Goal: Navigation & Orientation: Find specific page/section

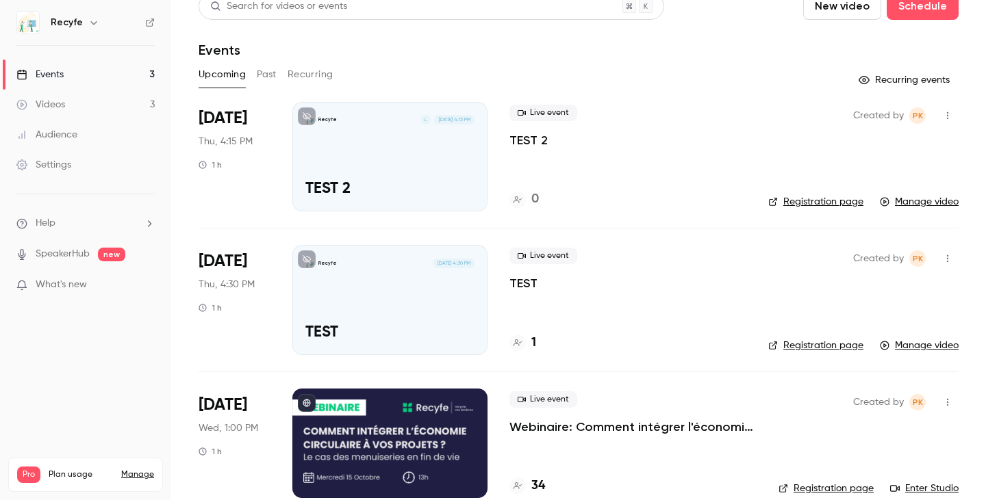
scroll to position [38, 0]
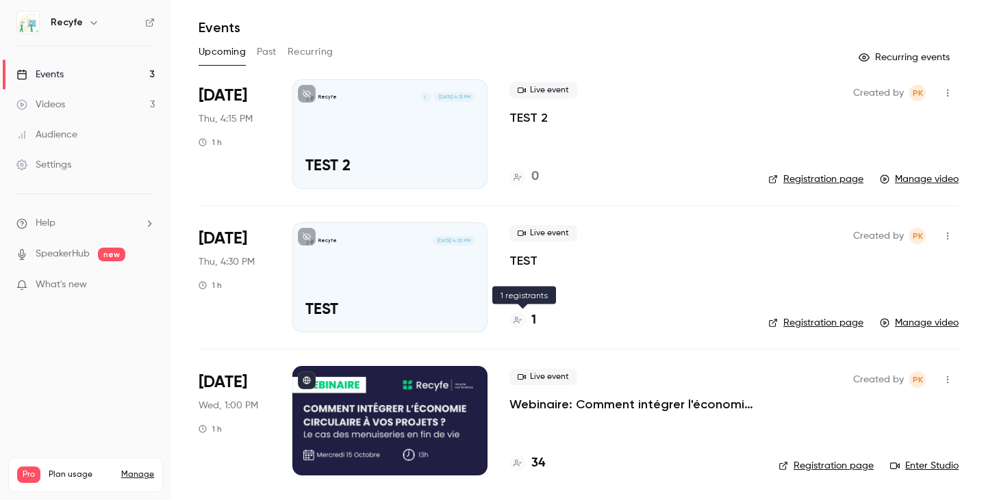
click at [521, 323] on div at bounding box center [517, 320] width 16 height 16
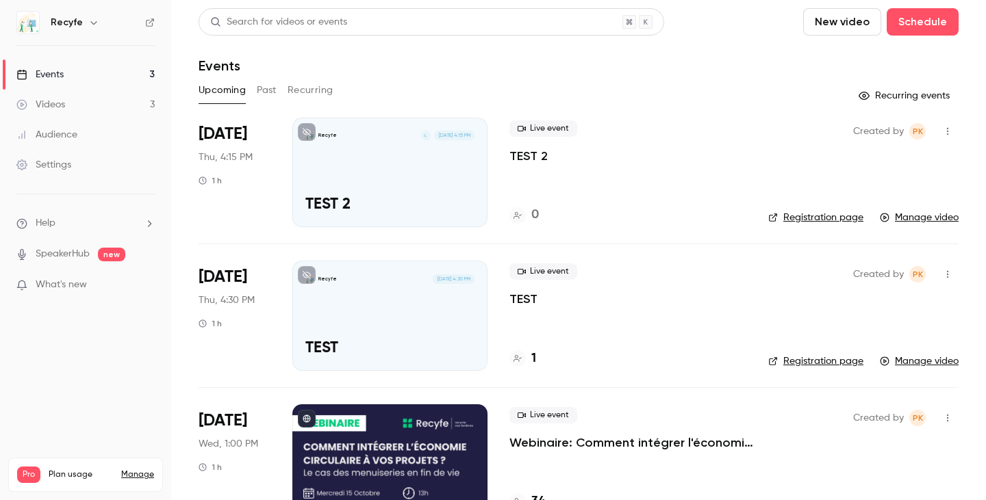
scroll to position [38, 0]
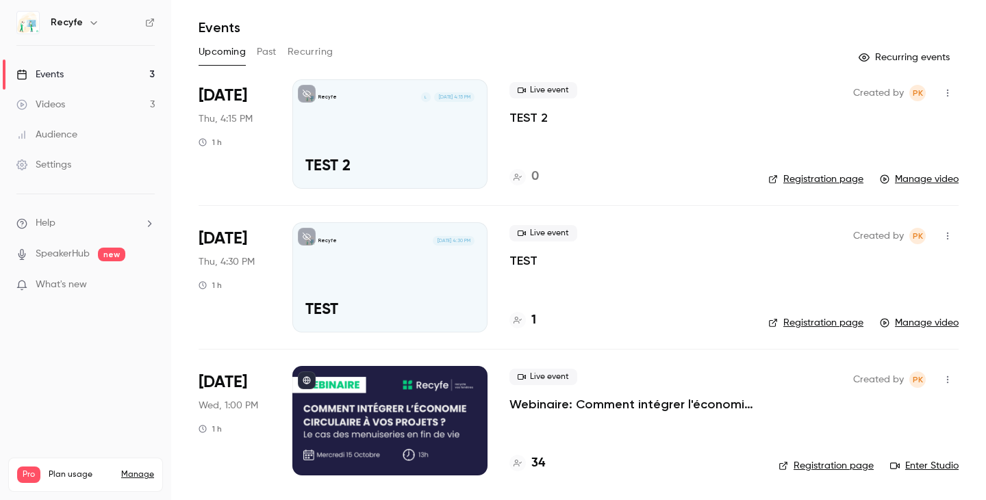
click at [526, 465] on div "34" at bounding box center [527, 463] width 36 height 18
